Goal: Understand process/instructions: Learn how to perform a task or action

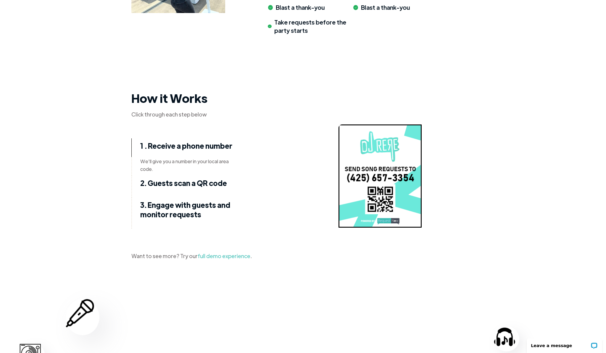
scroll to position [677, 0]
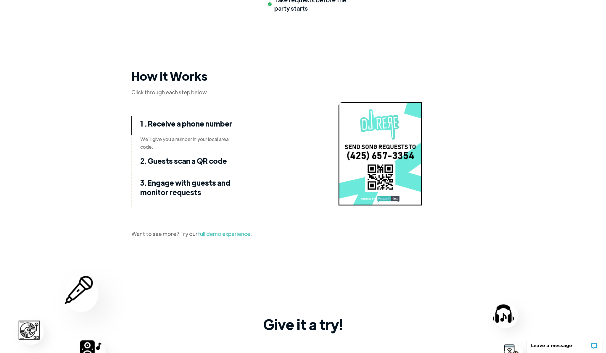
click at [175, 164] on strong "2. Guests scan a QR code" at bounding box center [183, 160] width 87 height 9
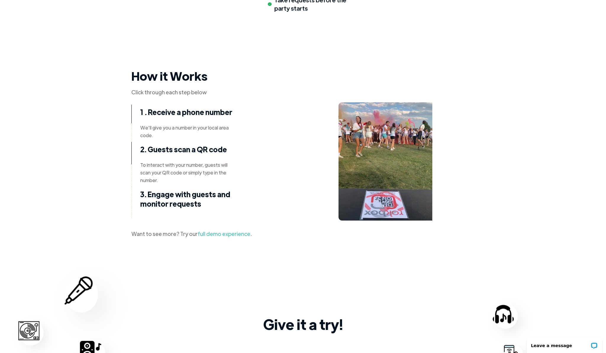
click at [158, 197] on strong "3. Engage with guests and monitor requests" at bounding box center [185, 199] width 90 height 19
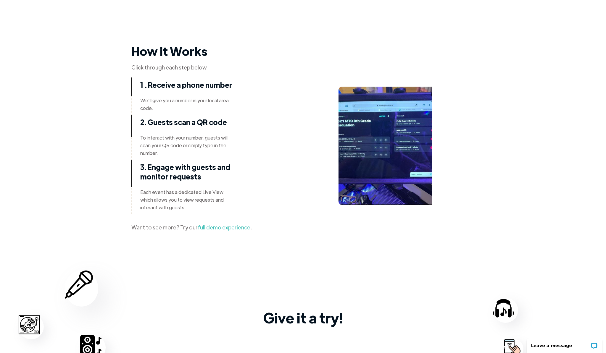
scroll to position [702, 0]
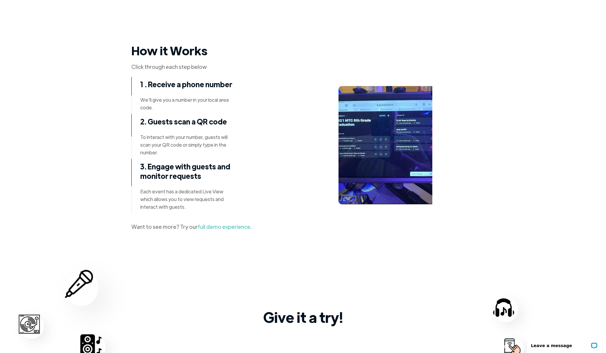
click at [198, 227] on link "full demo experience" at bounding box center [224, 226] width 53 height 7
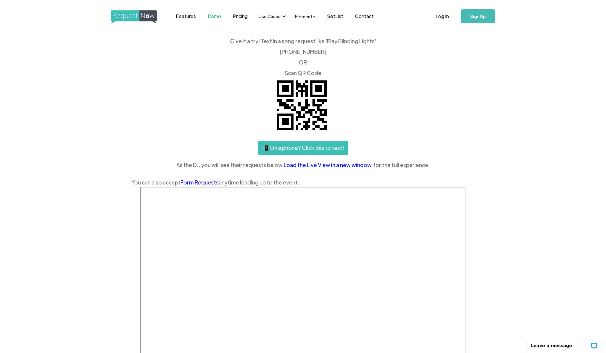
click at [472, 117] on div "Give it a try! Text in a song request like 'Play Blinding Lights' ‍ [PHONE_NUMB…" at bounding box center [302, 112] width 343 height 148
click at [462, 104] on div "Give it a try! Text in a song request like 'Play Blinding Lights' ‍ [PHONE_NUMB…" at bounding box center [302, 112] width 343 height 148
